Goal: Find specific fact: Find specific fact

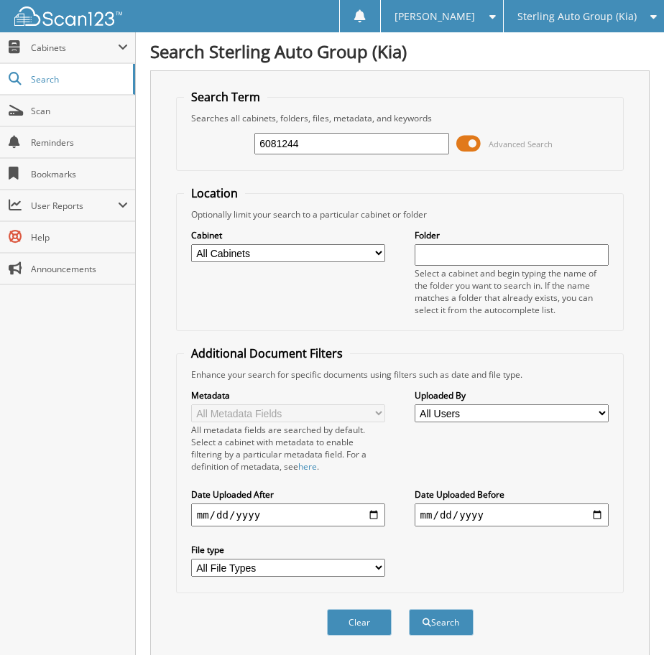
type input "6081244"
click at [409, 609] on button "Search" at bounding box center [441, 622] width 65 height 27
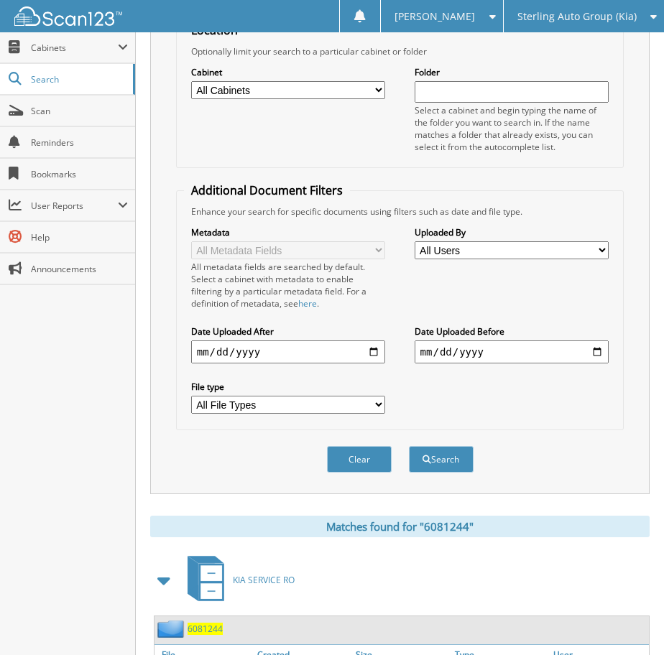
scroll to position [359, 0]
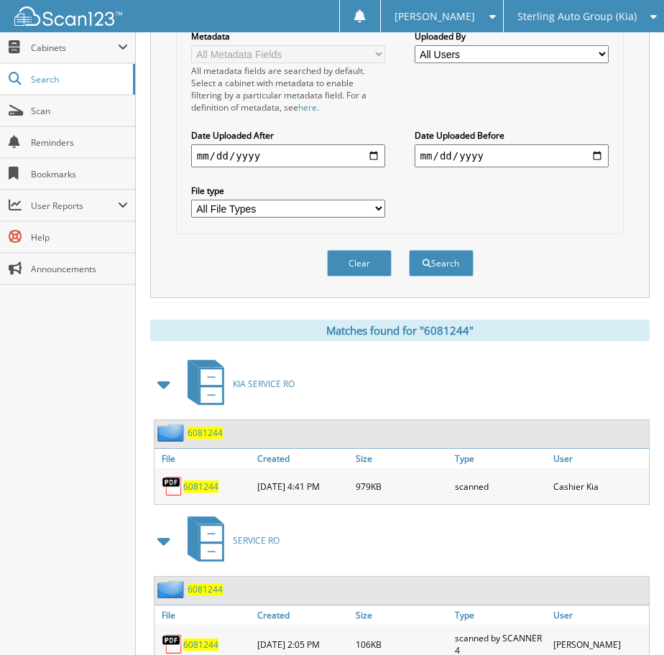
click at [205, 478] on div "6081244" at bounding box center [203, 486] width 99 height 29
click at [205, 485] on span "6081244" at bounding box center [200, 486] width 35 height 12
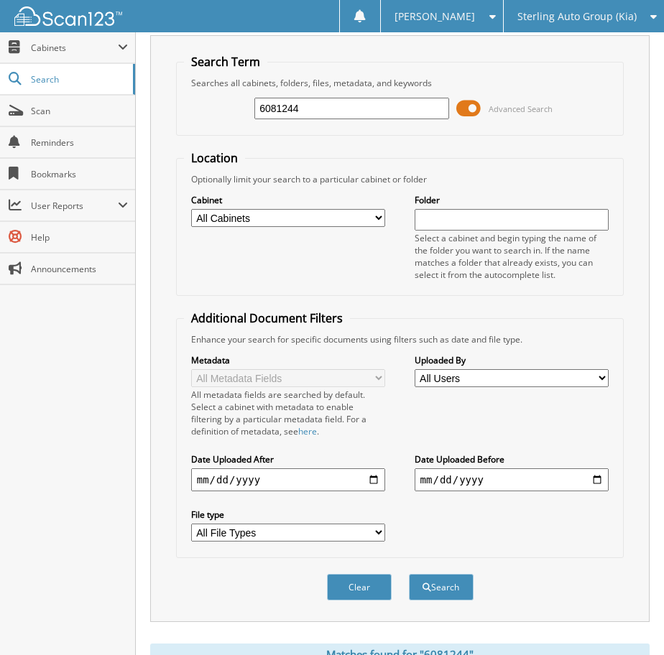
scroll to position [0, 0]
